Goal: Transaction & Acquisition: Purchase product/service

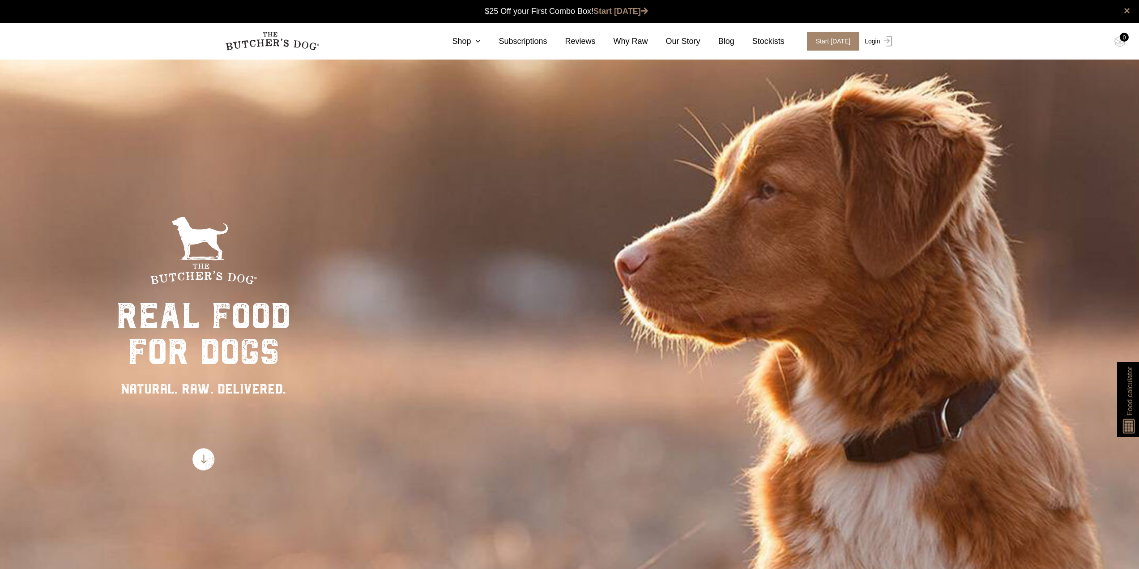
click at [872, 40] on link "Login" at bounding box center [877, 41] width 29 height 18
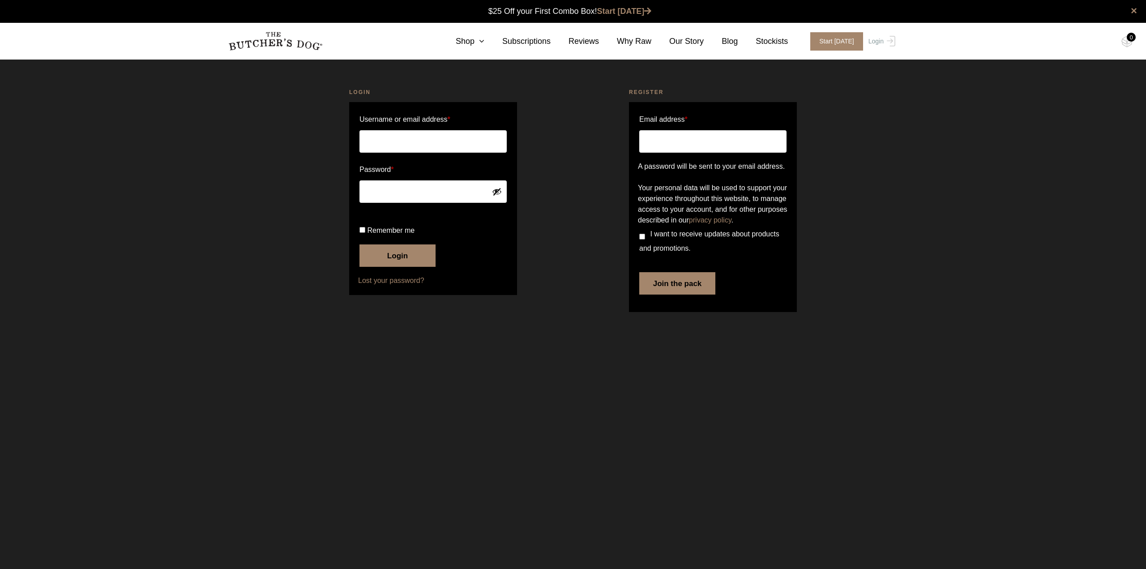
type input "[EMAIL_ADDRESS][DOMAIN_NAME]"
click at [368, 234] on span "Remember me" at bounding box center [390, 231] width 47 height 8
click at [365, 233] on input "Remember me" at bounding box center [362, 230] width 6 height 6
checkbox input "true"
click at [400, 267] on button "Login" at bounding box center [397, 255] width 76 height 22
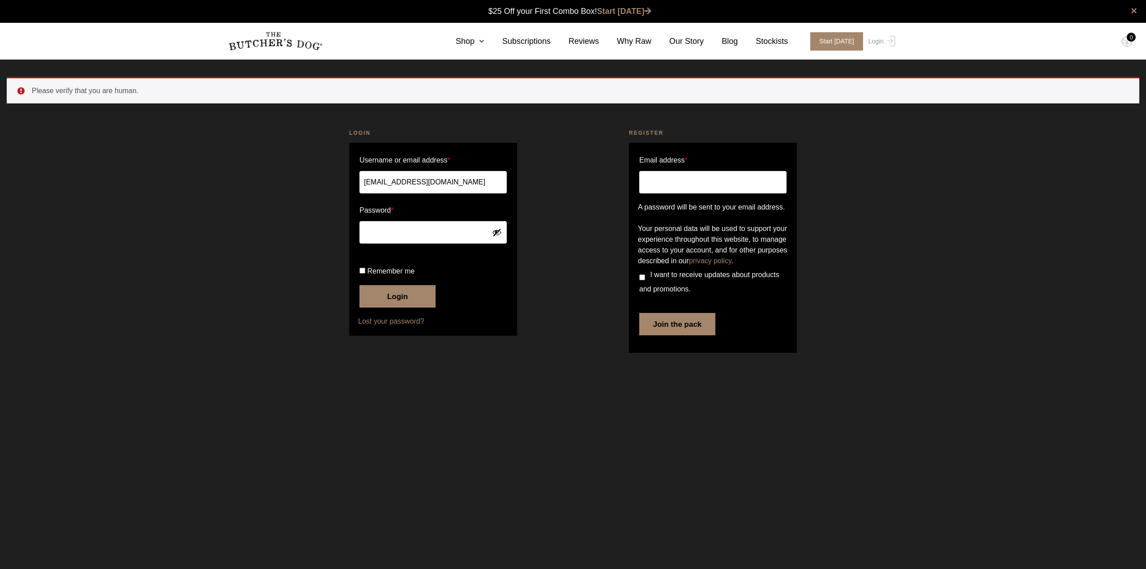
click at [378, 275] on span "Remember me" at bounding box center [390, 271] width 47 height 8
click at [365, 274] on input "Remember me" at bounding box center [362, 271] width 6 height 6
checkbox input "true"
click at [401, 308] on button "Login" at bounding box center [397, 296] width 76 height 22
click at [400, 275] on span "Remember me" at bounding box center [390, 271] width 47 height 8
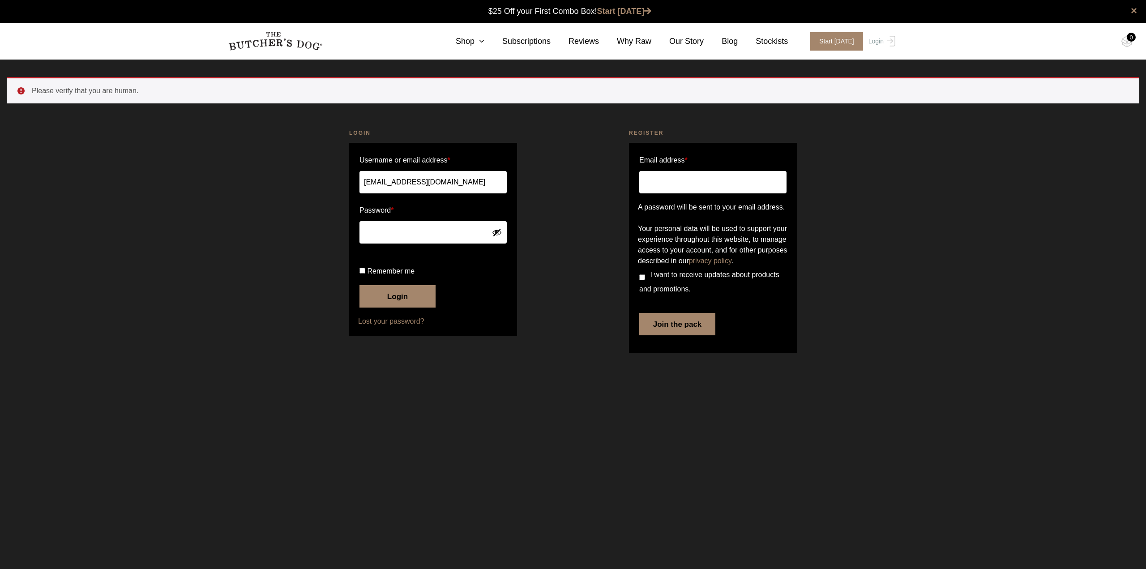
click at [365, 274] on input "Remember me" at bounding box center [362, 271] width 6 height 6
checkbox input "true"
click at [406, 308] on button "Login" at bounding box center [397, 296] width 76 height 22
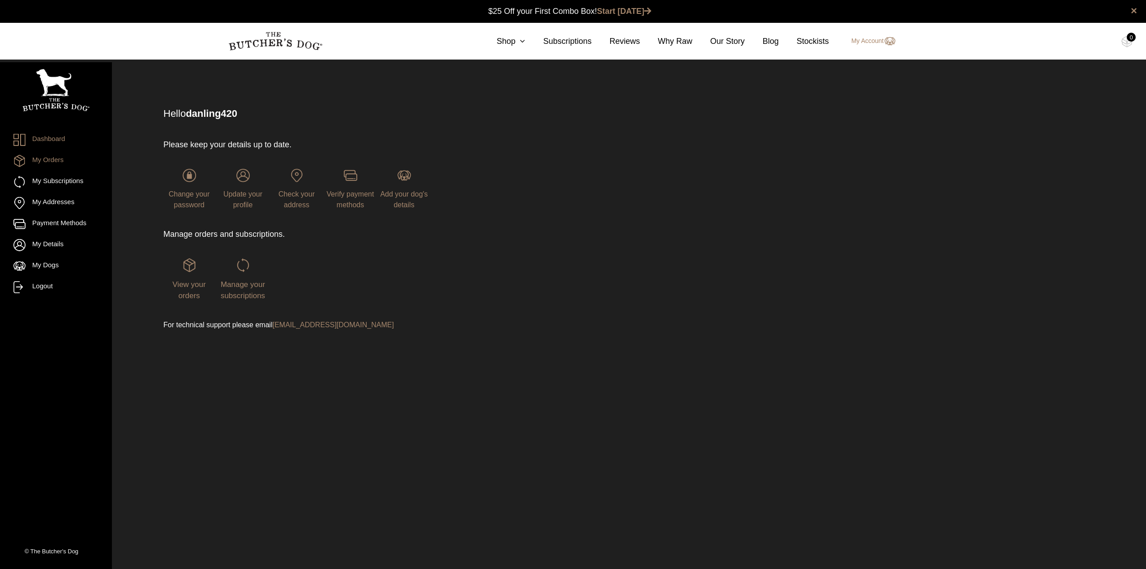
click at [60, 155] on link "My Orders" at bounding box center [55, 161] width 85 height 12
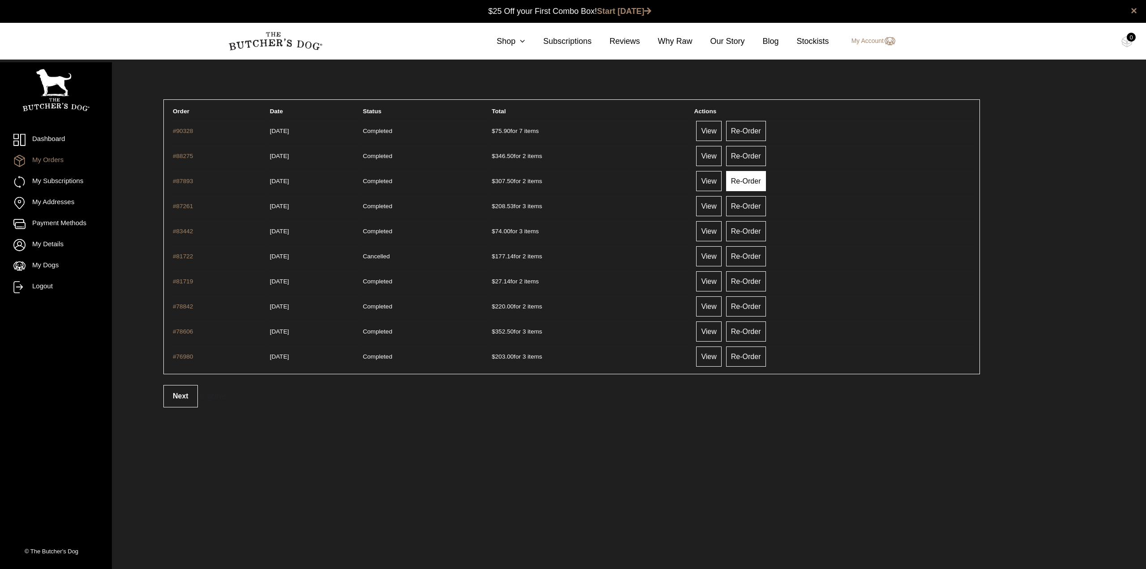
click at [756, 178] on link "Re-Order" at bounding box center [746, 181] width 40 height 20
click at [516, 42] on link "Shop" at bounding box center [502, 41] width 47 height 12
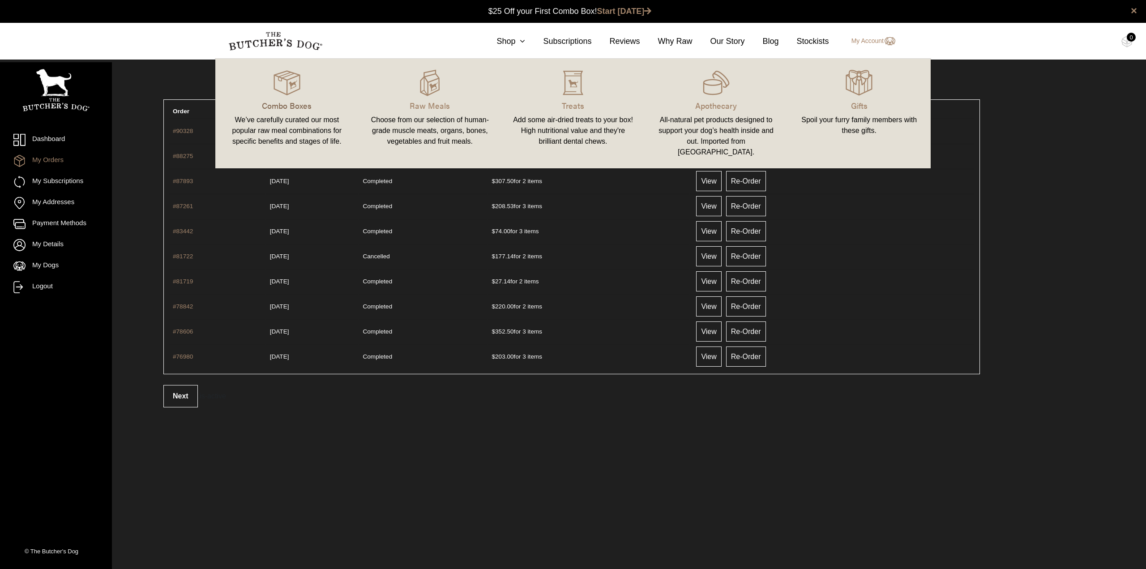
click at [291, 107] on p "Combo Boxes" at bounding box center [287, 105] width 122 height 12
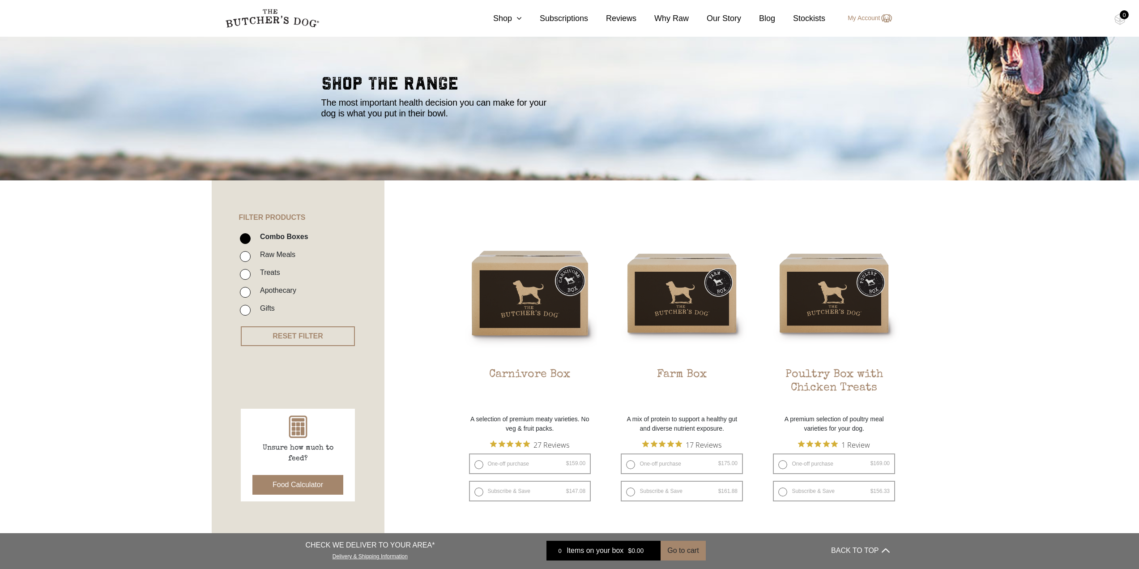
scroll to position [134, 0]
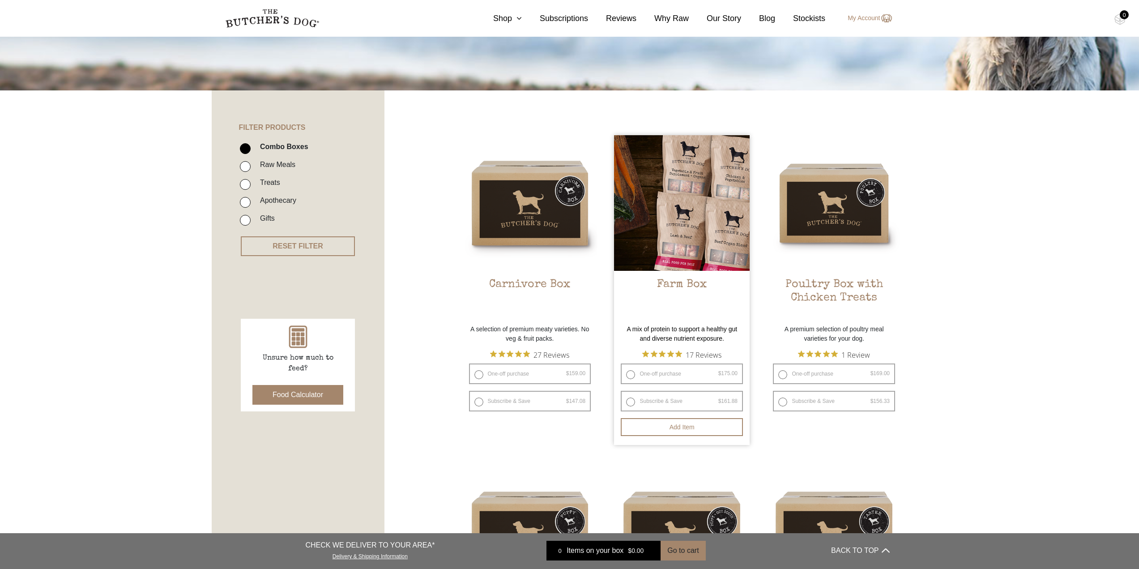
click at [709, 221] on img at bounding box center [682, 203] width 136 height 136
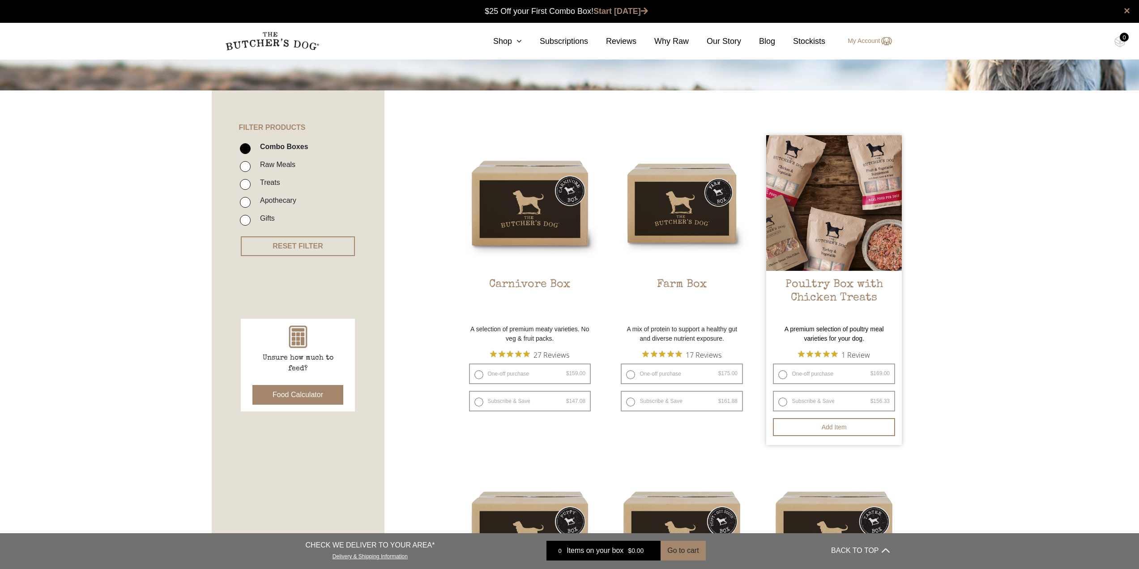
click at [833, 264] on img at bounding box center [834, 203] width 136 height 136
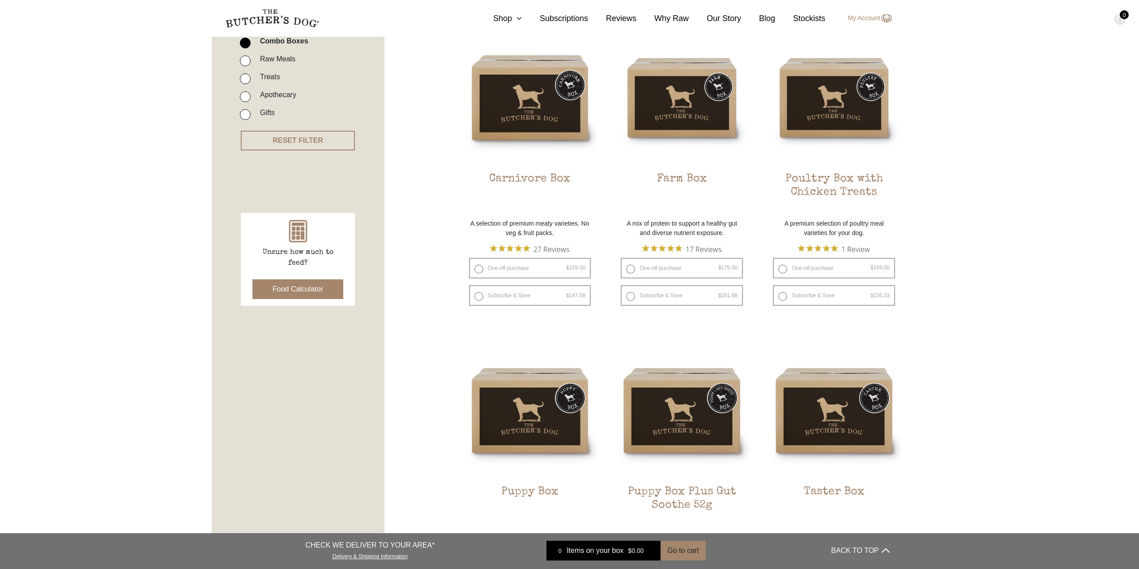
scroll to position [269, 0]
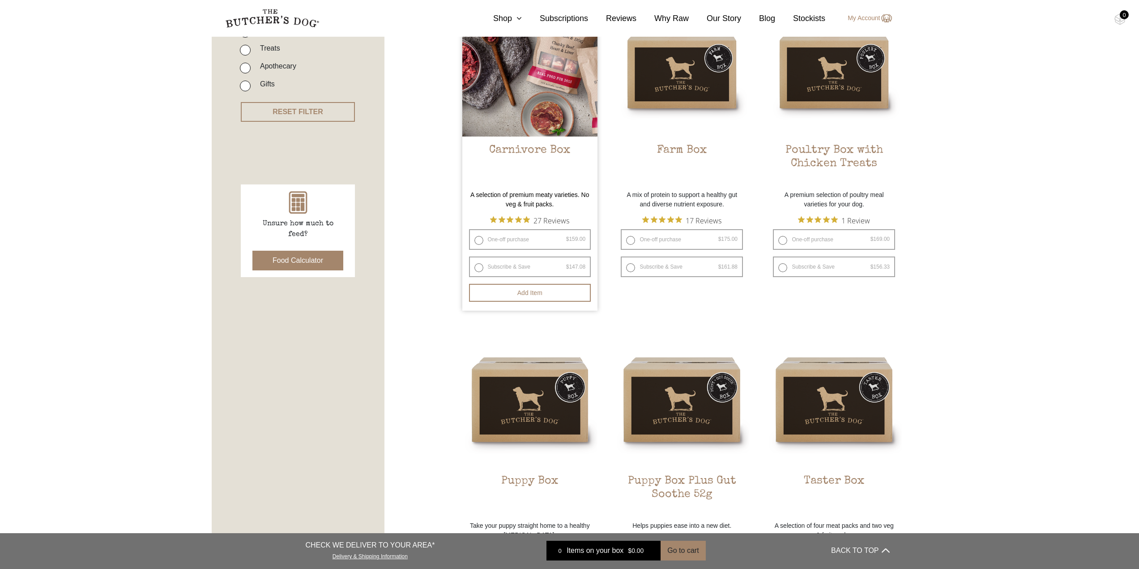
click at [541, 239] on label "One-off purchase $ 159.00 — or subscribe and save 7.5%" at bounding box center [530, 239] width 122 height 21
radio input "true"
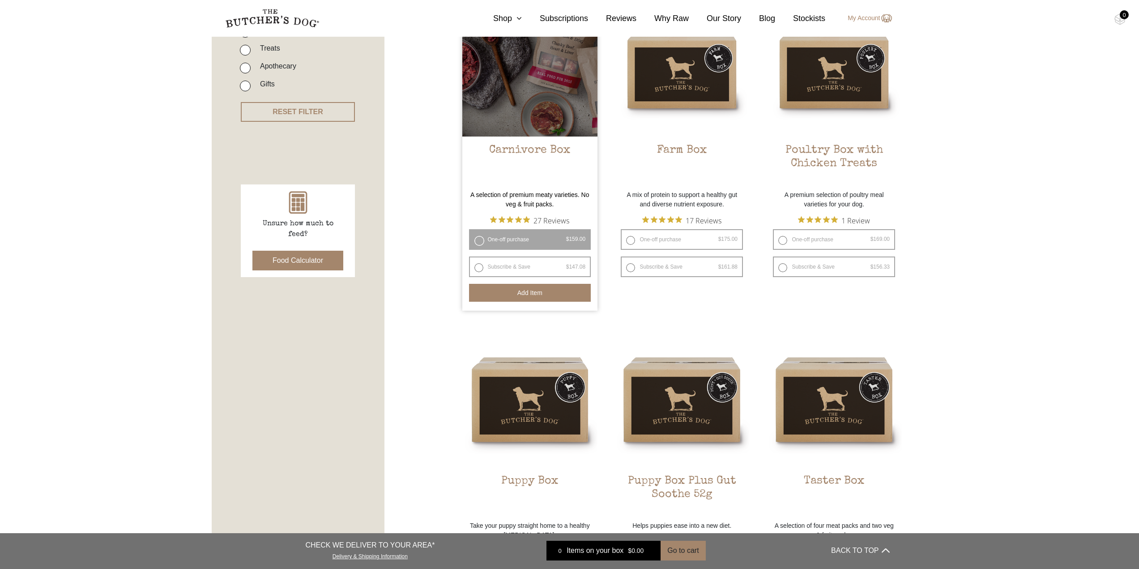
click at [537, 299] on button "Add item" at bounding box center [530, 293] width 122 height 18
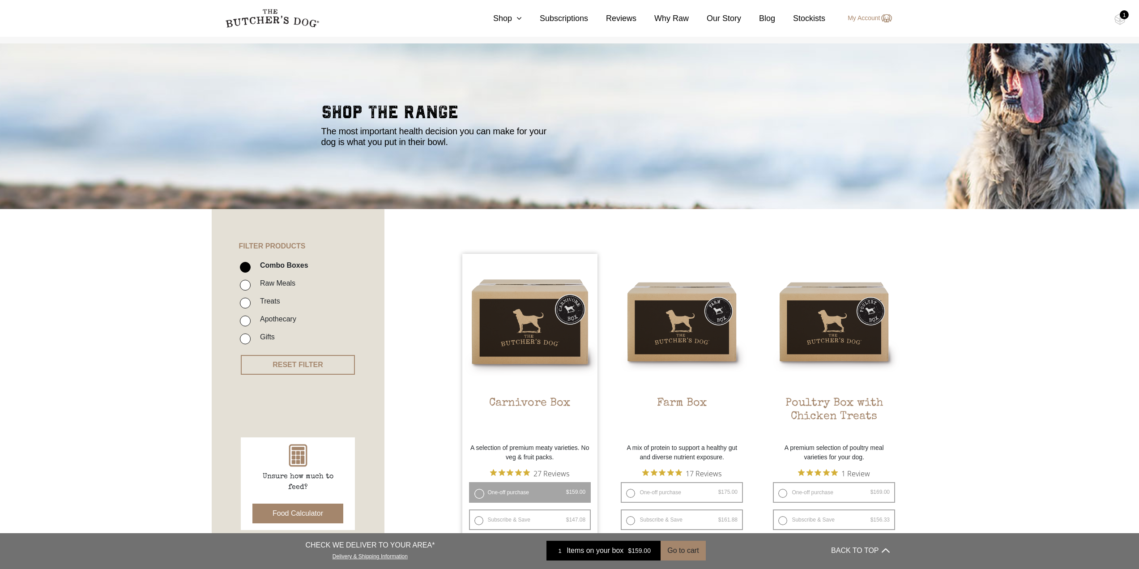
scroll to position [0, 0]
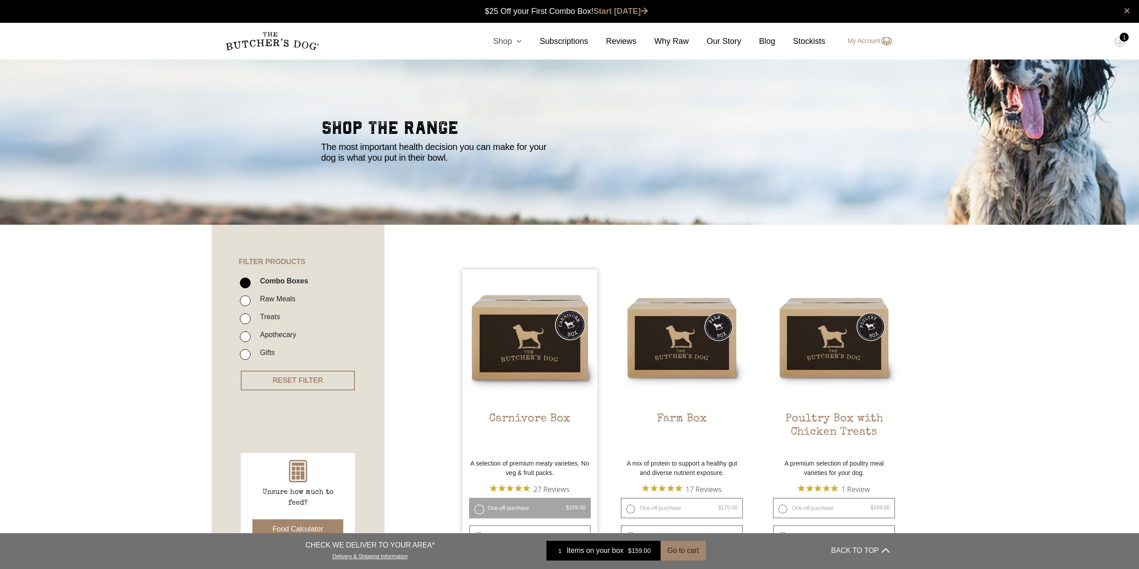
click at [516, 40] on link "Shop" at bounding box center [498, 41] width 47 height 12
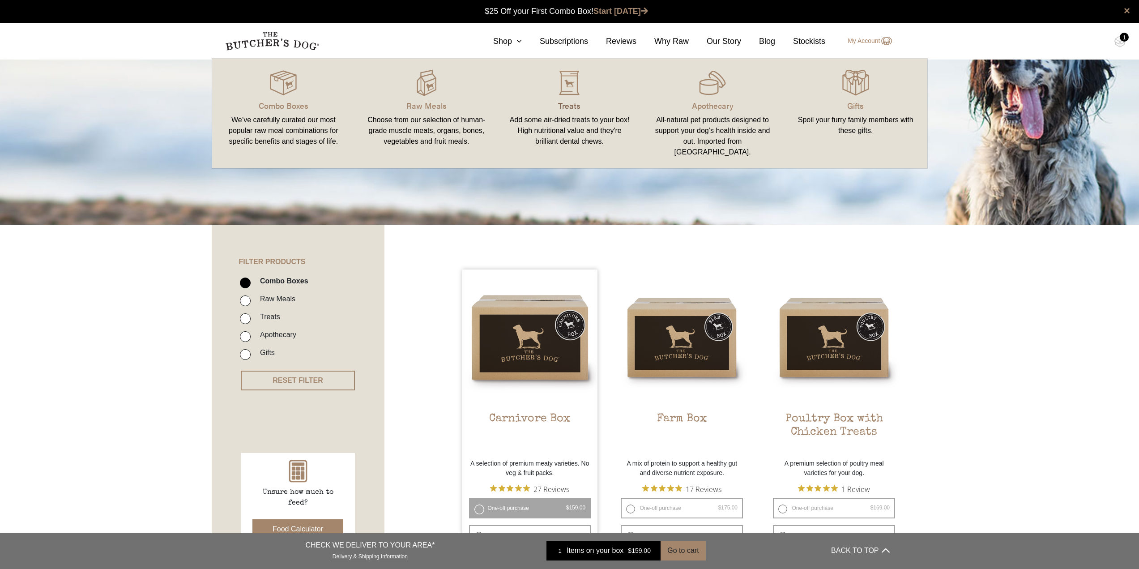
click at [588, 102] on p "Treats" at bounding box center [570, 105] width 122 height 12
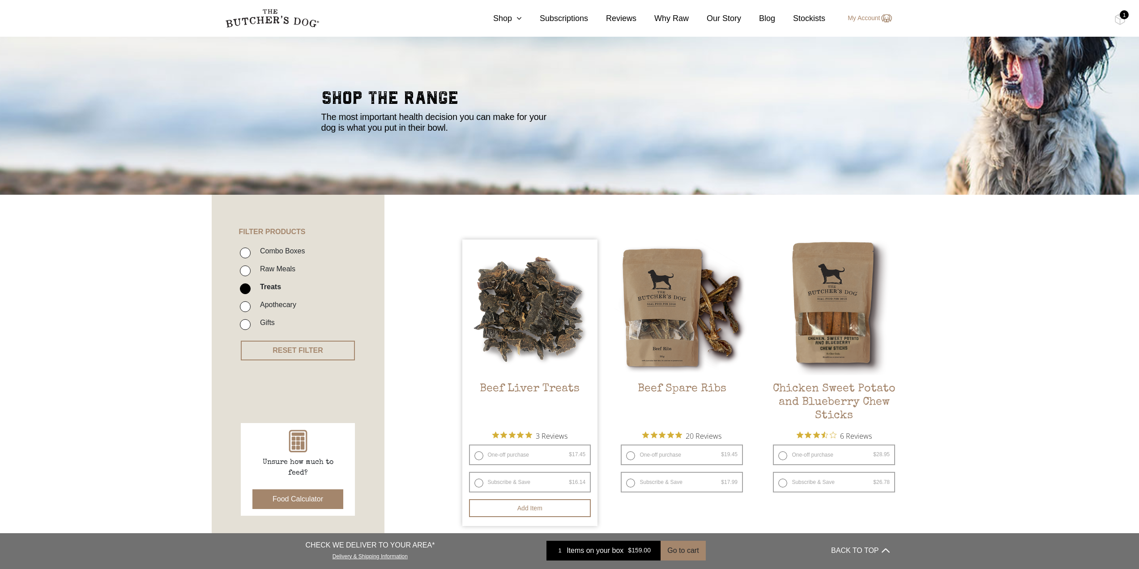
scroll to position [45, 0]
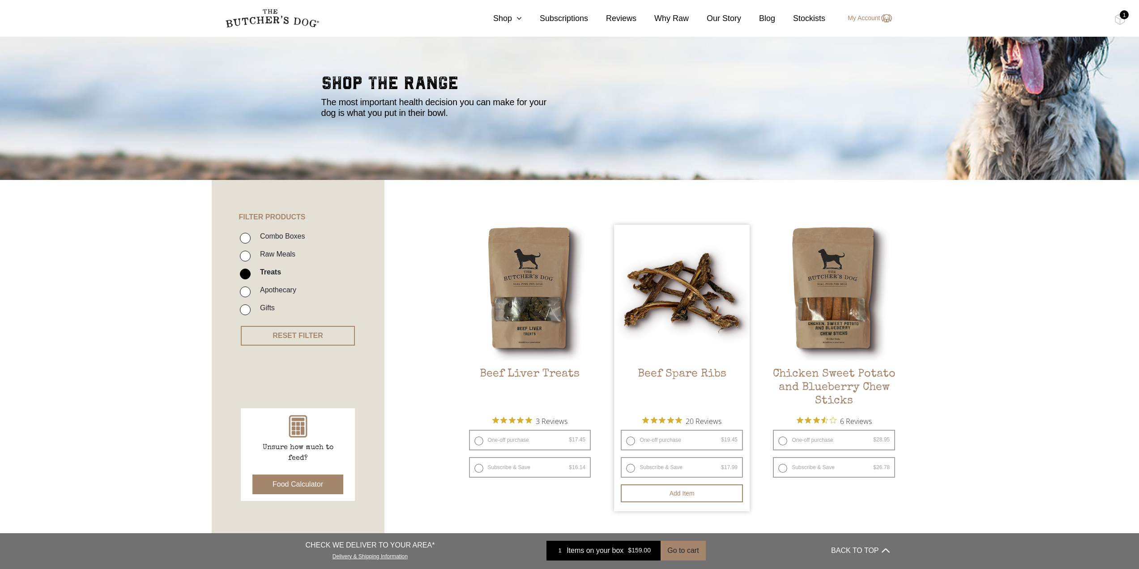
drag, startPoint x: 698, startPoint y: 442, endPoint x: 698, endPoint y: 457, distance: 15.7
click at [698, 442] on label "One-off purchase $ 19.45 — or subscribe and save 7.5%" at bounding box center [682, 440] width 122 height 21
radio input "true"
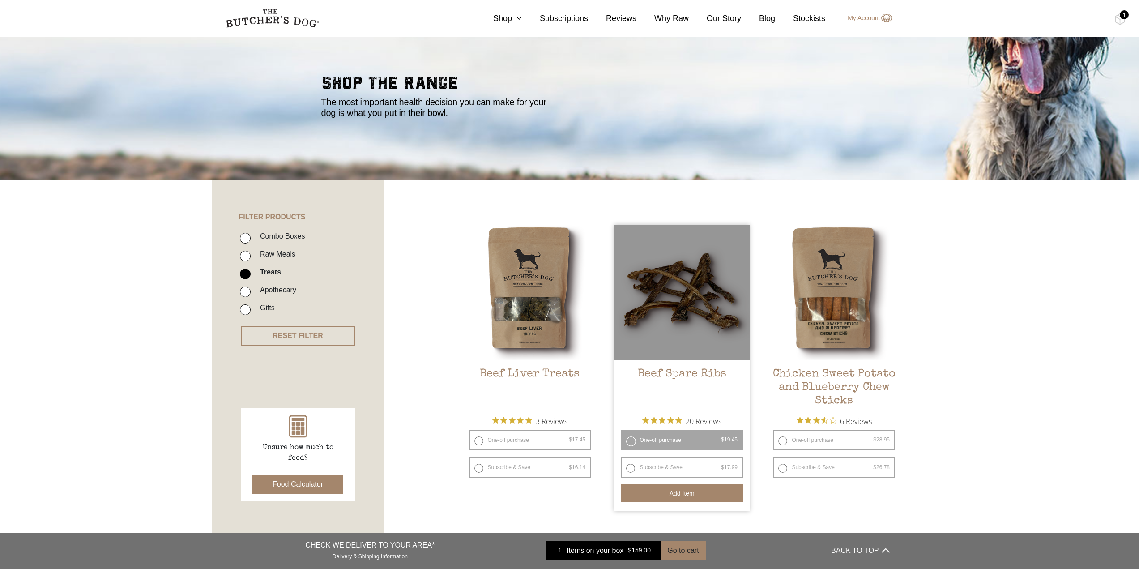
click at [699, 497] on button "Add item" at bounding box center [682, 493] width 122 height 18
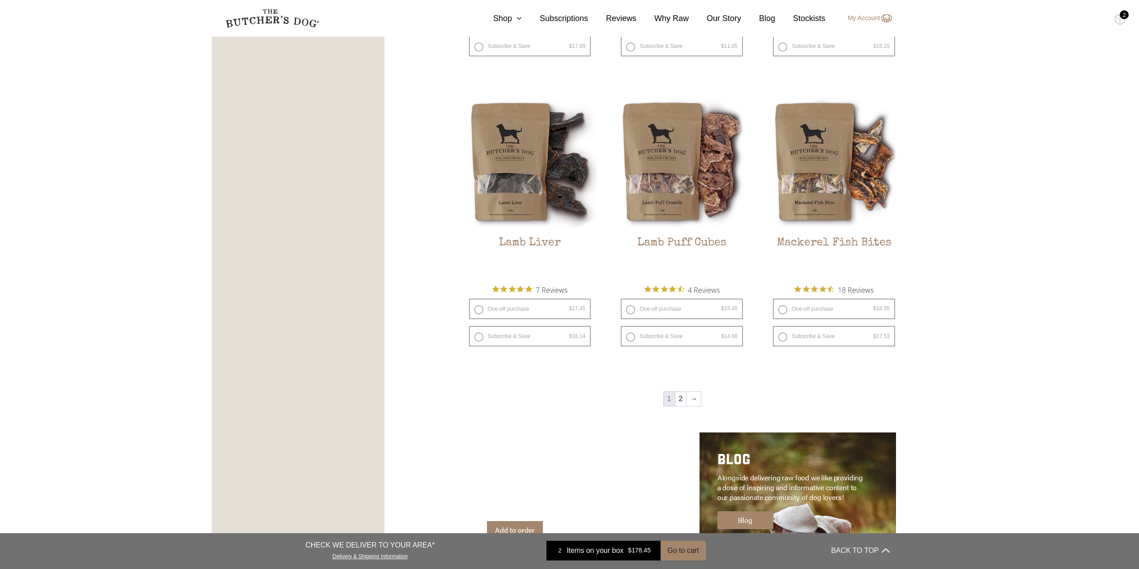
scroll to position [1209, 0]
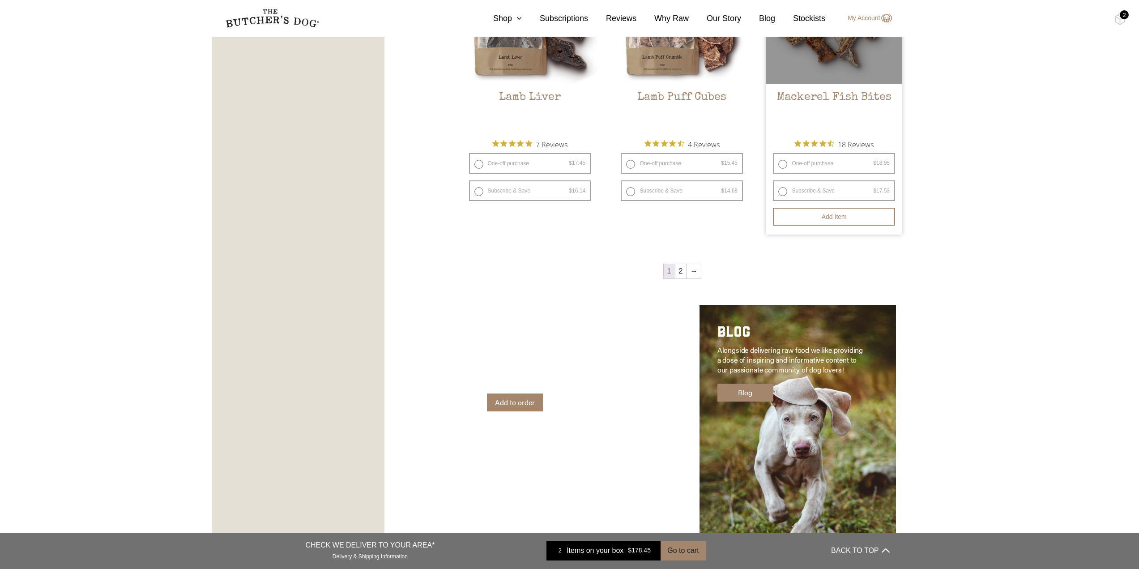
click at [859, 167] on label "One-off purchase $ 18.95 — or subscribe and save 7.5%" at bounding box center [834, 163] width 122 height 21
radio input "true"
radio input "false"
click at [845, 222] on button "Add item" at bounding box center [834, 217] width 122 height 18
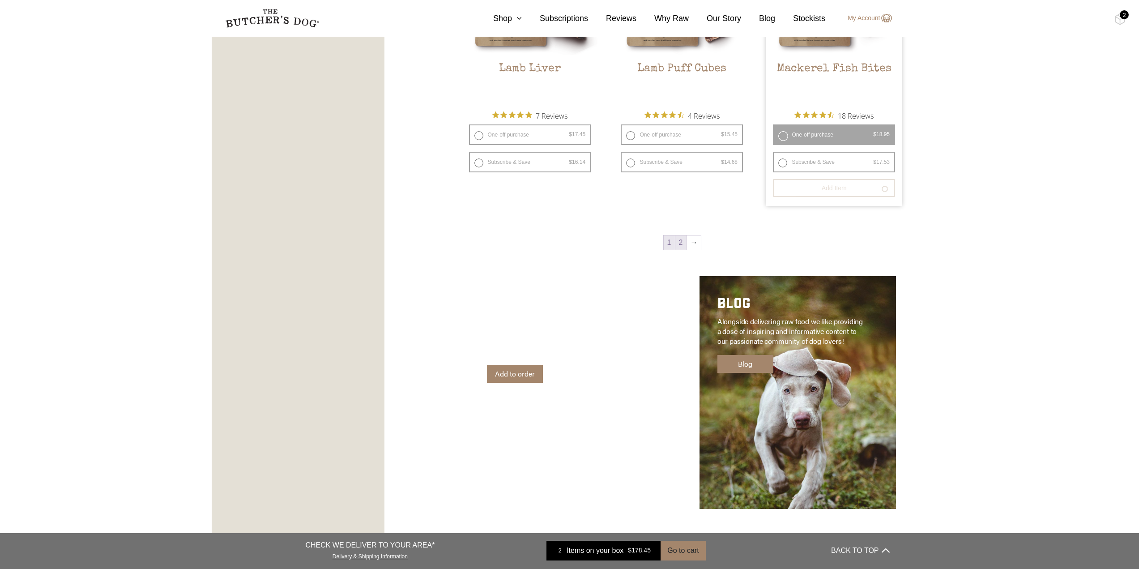
scroll to position [1253, 0]
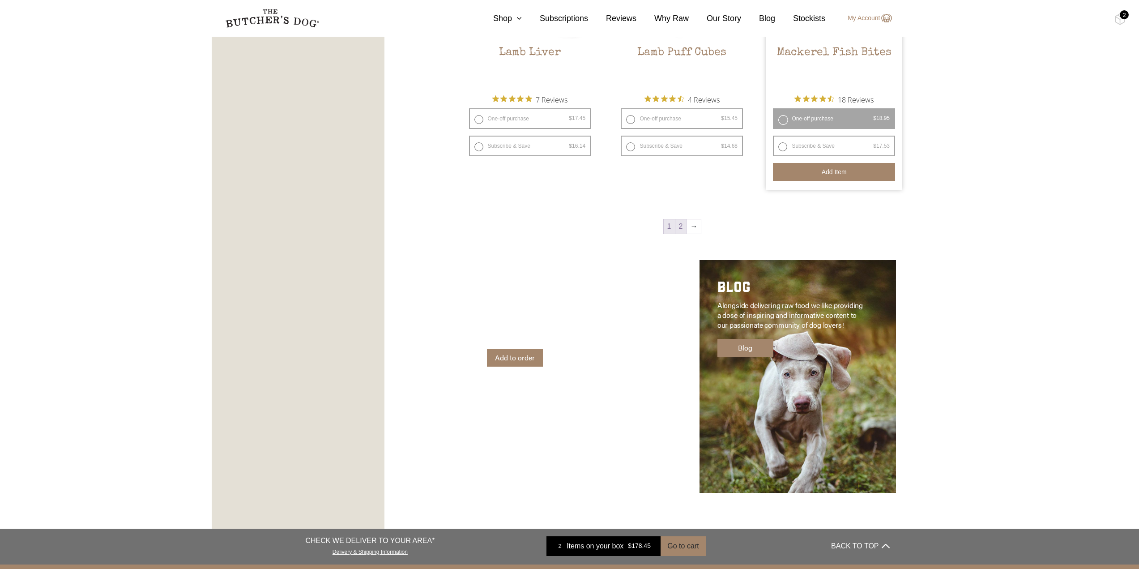
click at [684, 227] on link "2" at bounding box center [680, 226] width 11 height 14
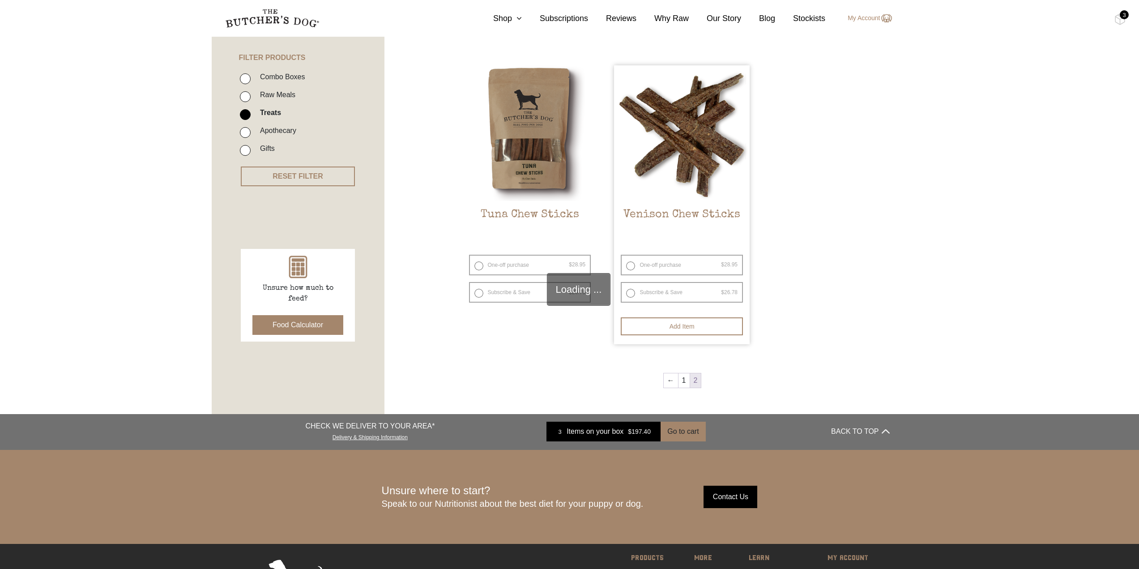
scroll to position [202, 0]
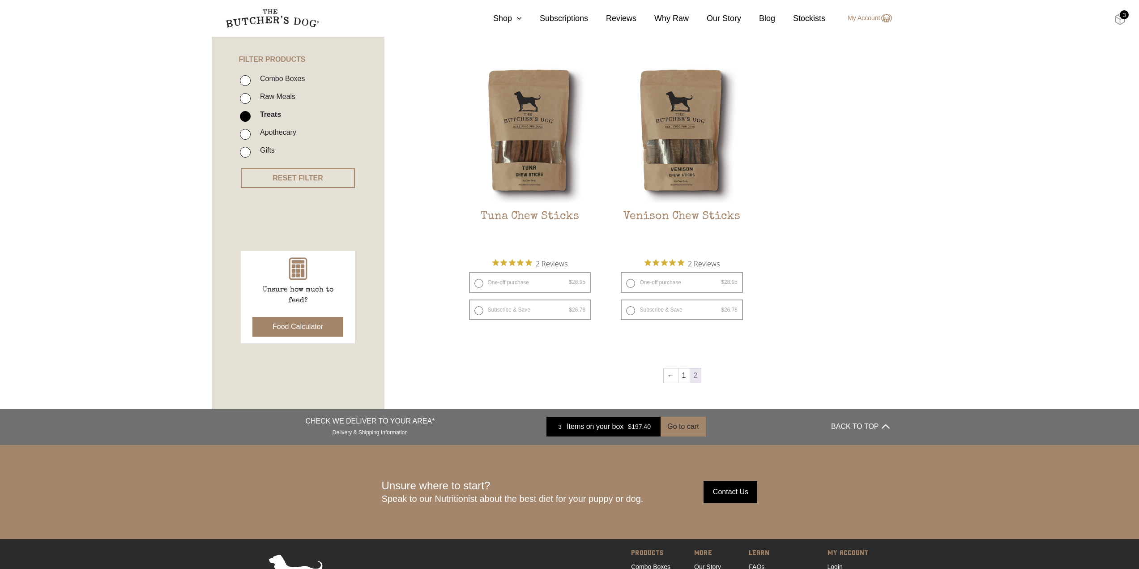
click at [1116, 16] on img at bounding box center [1120, 19] width 11 height 12
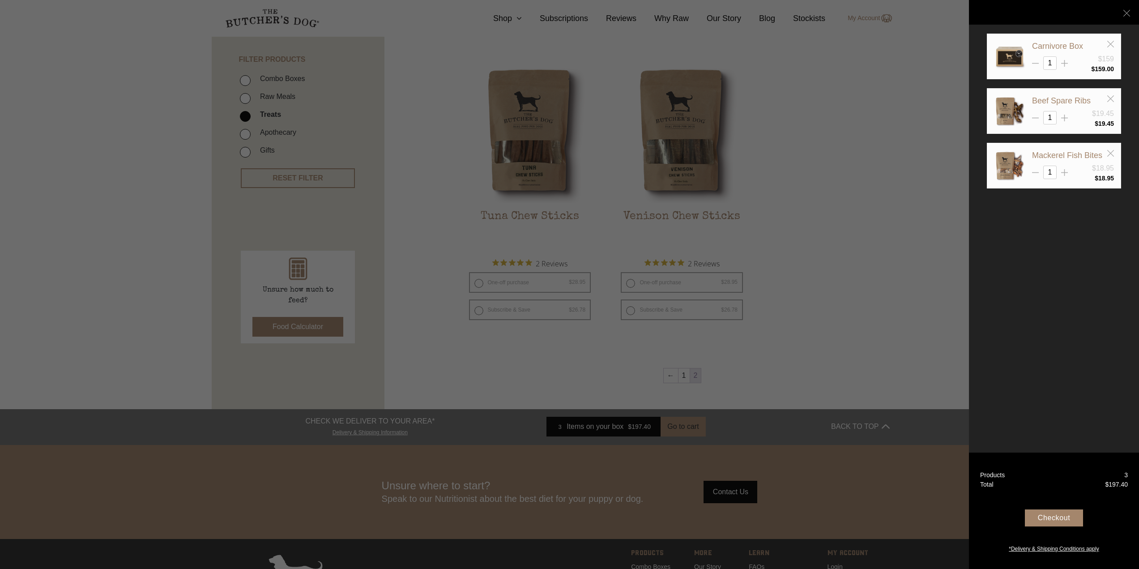
click at [511, 21] on div at bounding box center [569, 284] width 1139 height 569
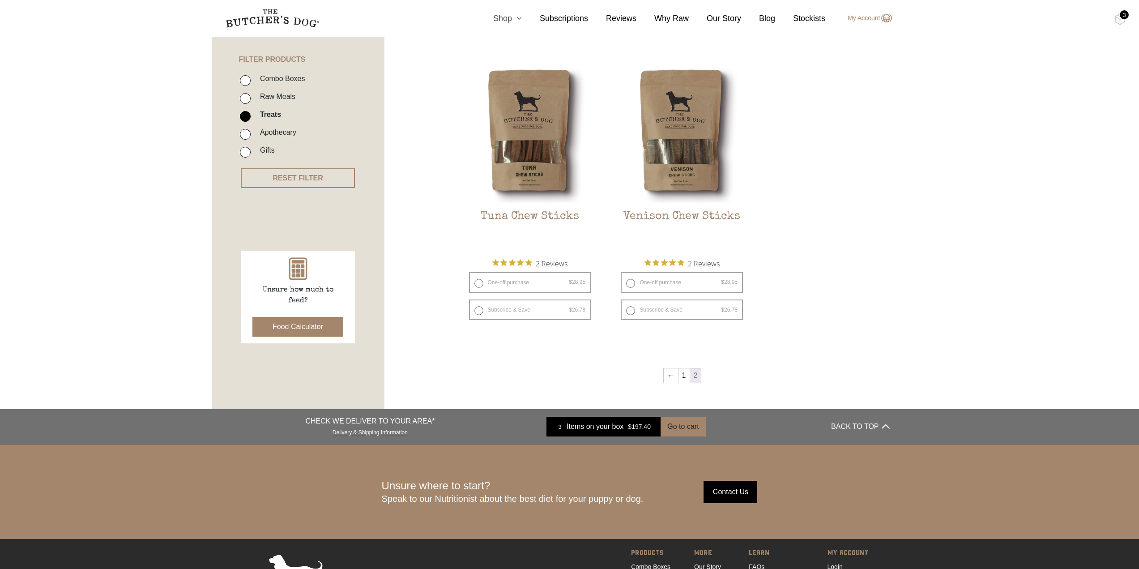
click at [515, 19] on link "Shop" at bounding box center [498, 19] width 47 height 12
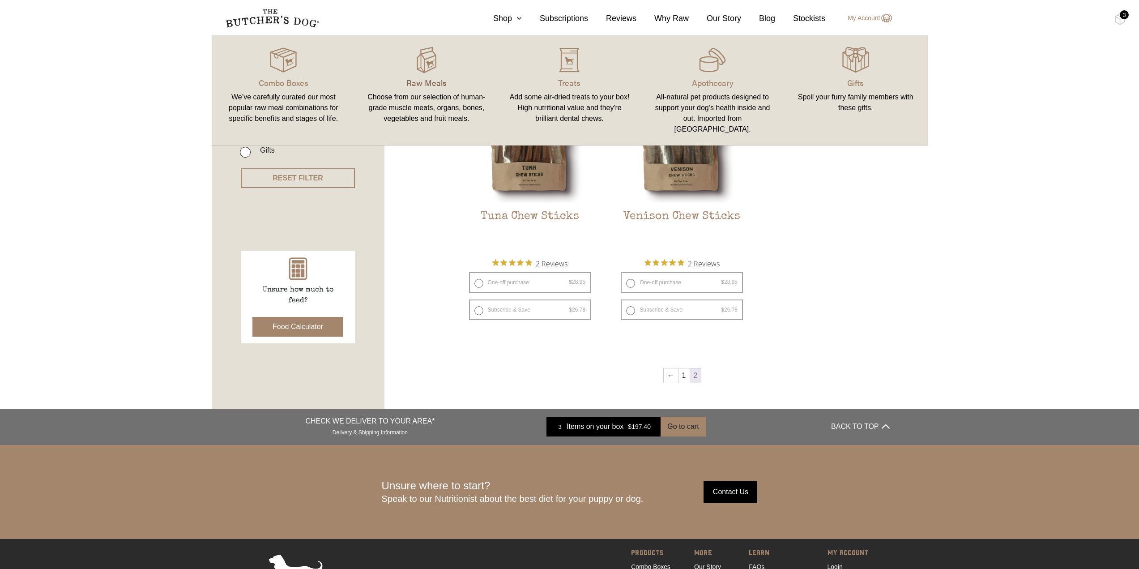
click at [407, 85] on p "Raw Meals" at bounding box center [427, 83] width 122 height 12
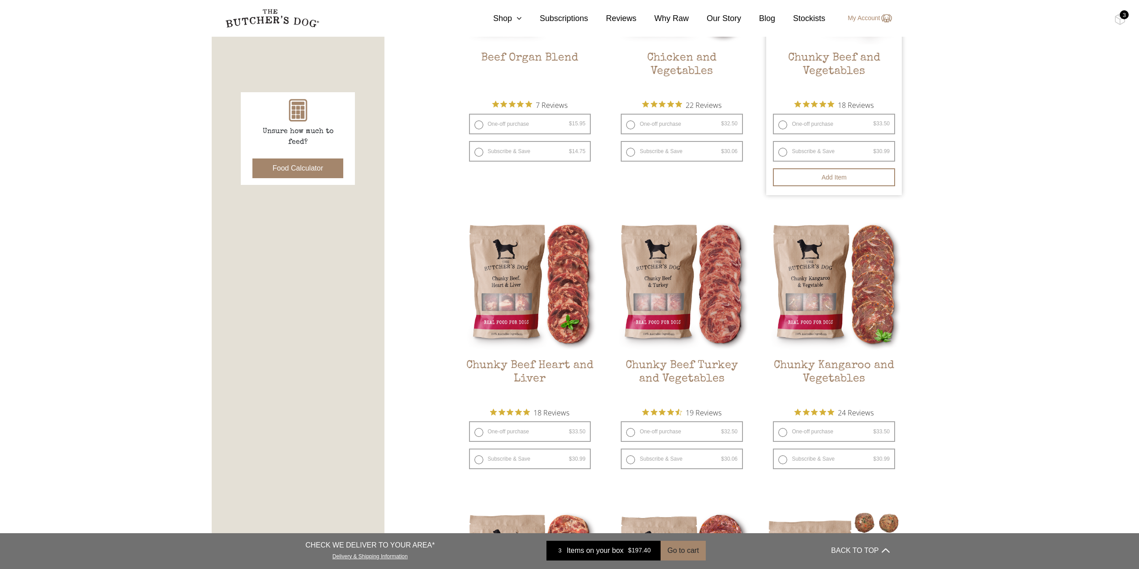
scroll to position [403, 0]
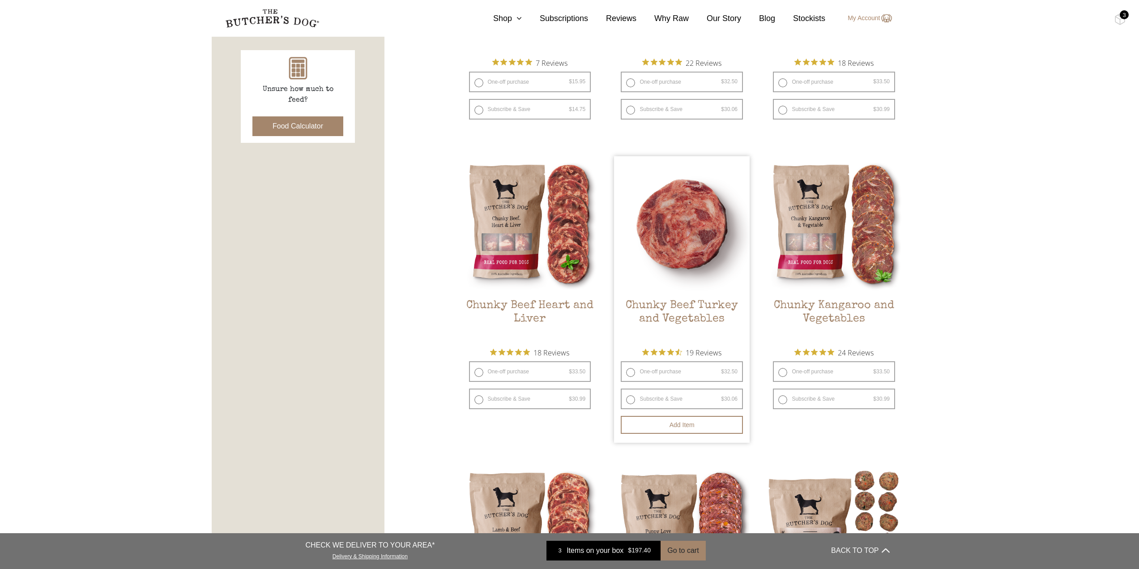
click at [690, 372] on label "One-off purchase $ 32.50 — or subscribe and save 7.5%" at bounding box center [682, 371] width 122 height 21
radio input "true"
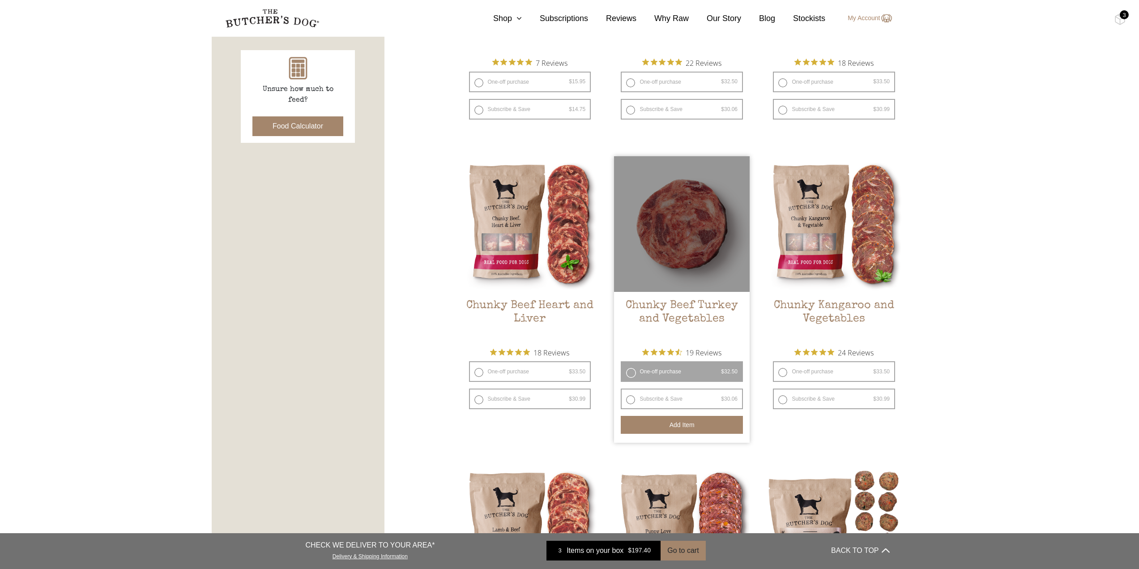
click at [712, 427] on button "Add item" at bounding box center [682, 425] width 122 height 18
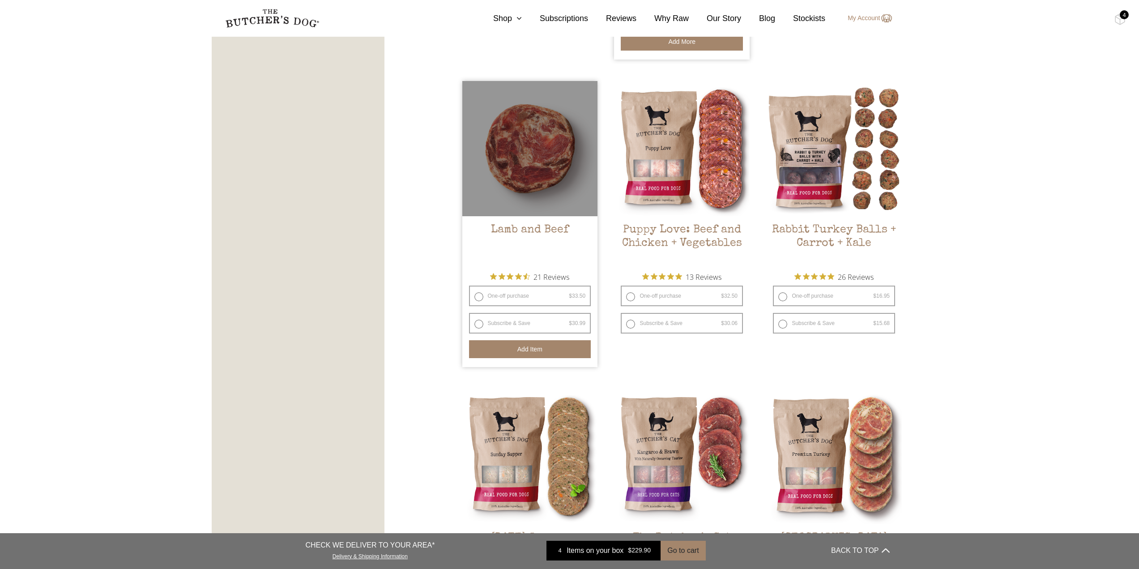
scroll to position [806, 0]
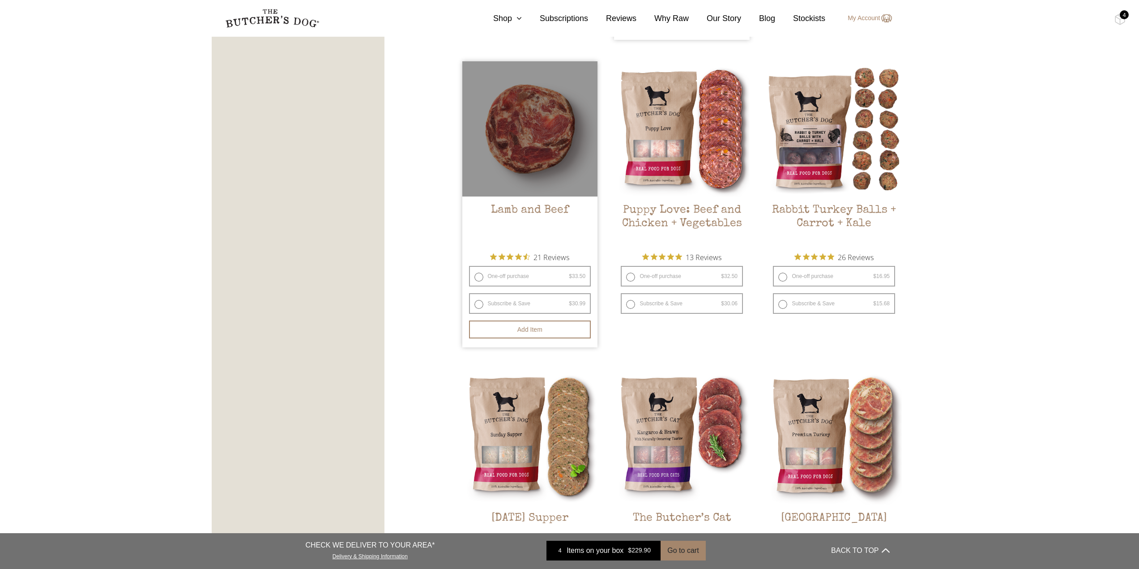
click at [557, 276] on label "One-off purchase $ 33.50 — or subscribe and save 7.5%" at bounding box center [530, 276] width 122 height 21
radio input "true"
radio input "false"
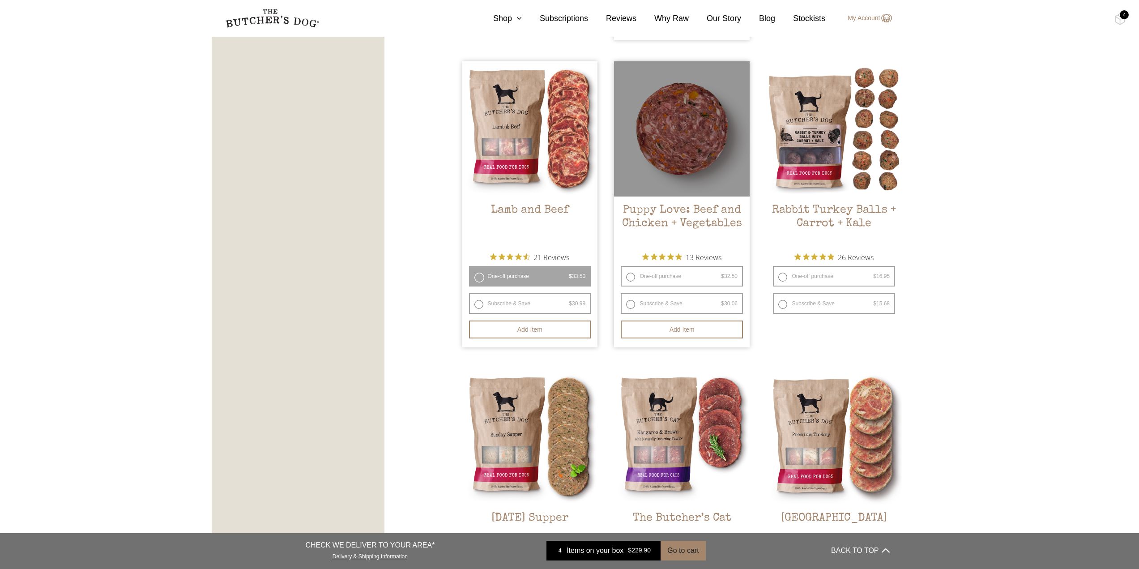
click at [663, 273] on label "One-off purchase $ 32.50 — or subscribe and save 7.5%" at bounding box center [682, 276] width 122 height 21
radio input "true"
radio input "false"
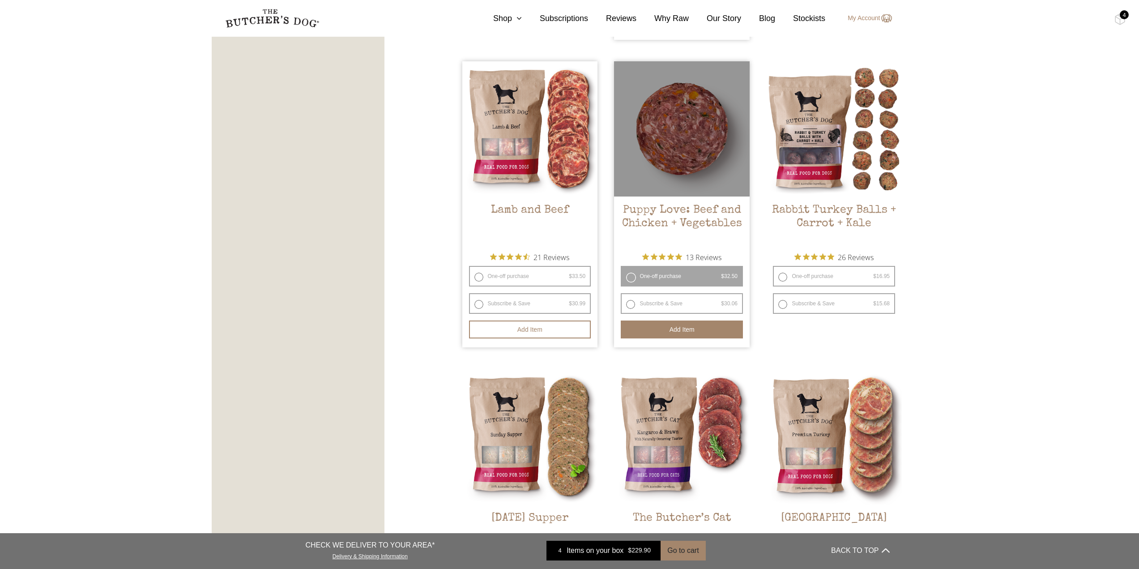
click at [697, 329] on button "Add item" at bounding box center [682, 330] width 122 height 18
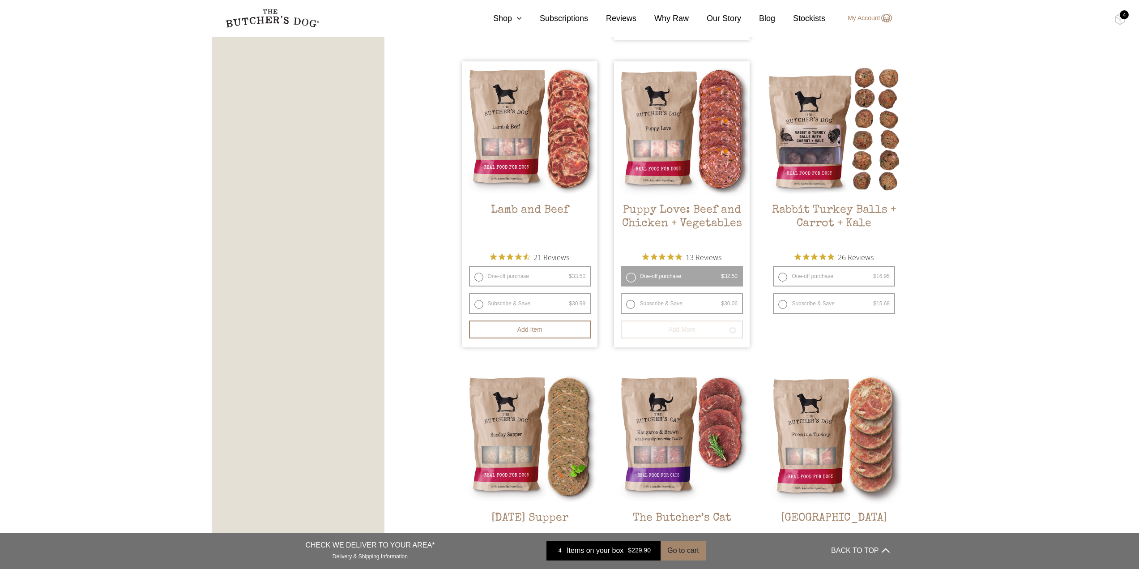
click at [1122, 19] on div "4" at bounding box center [1124, 14] width 9 height 9
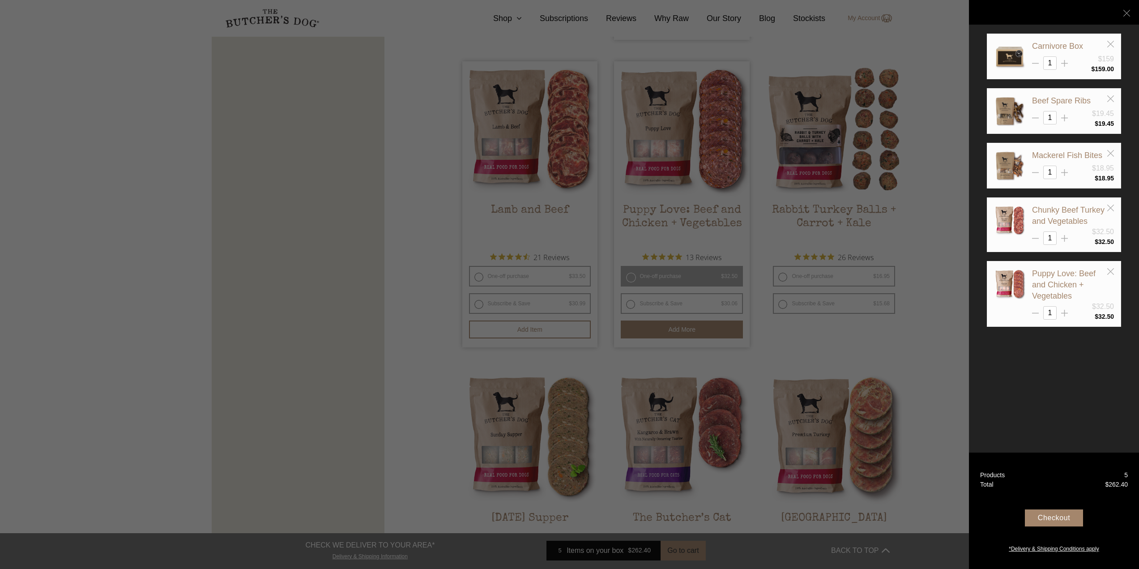
click at [1068, 517] on div "Checkout" at bounding box center [1054, 517] width 58 height 17
